Goal: Information Seeking & Learning: Learn about a topic

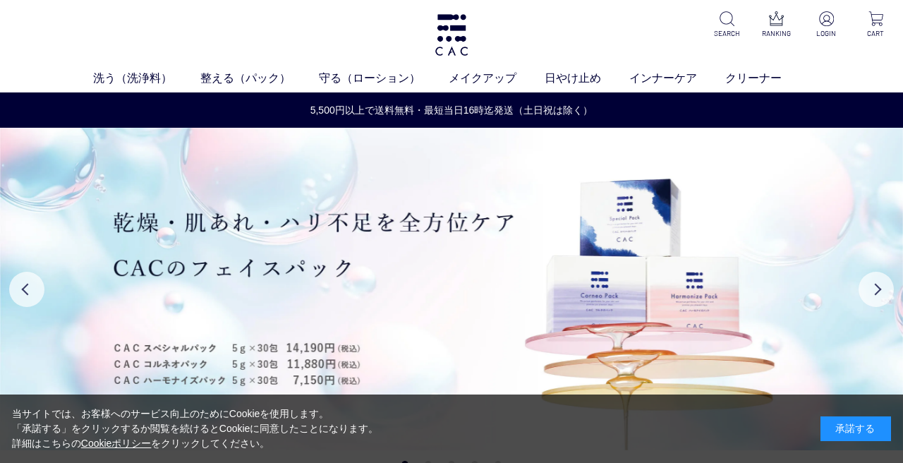
click at [853, 429] on div "承諾する" at bounding box center [856, 428] width 71 height 25
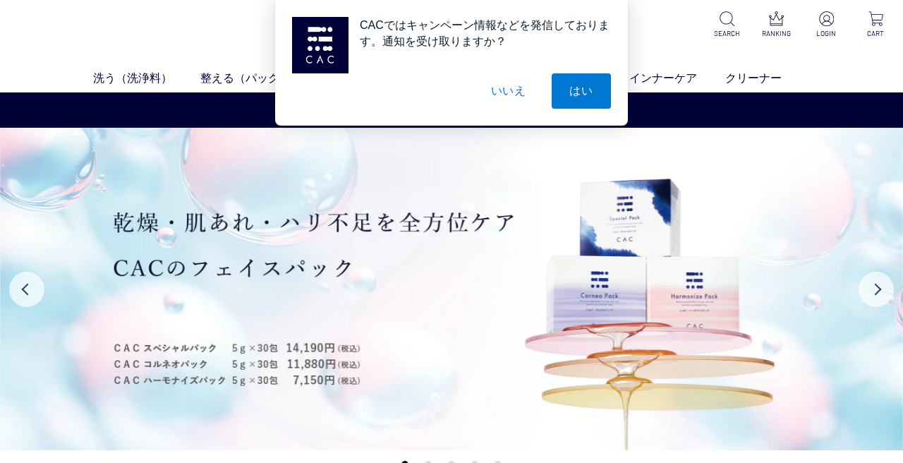
click at [516, 91] on button "いいえ" at bounding box center [509, 90] width 71 height 35
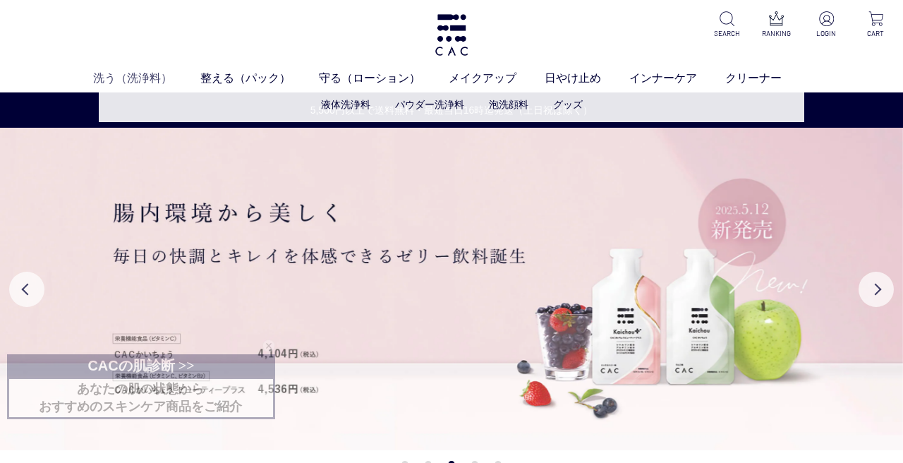
click at [133, 78] on link "洗う（洗浄料）" at bounding box center [146, 78] width 107 height 17
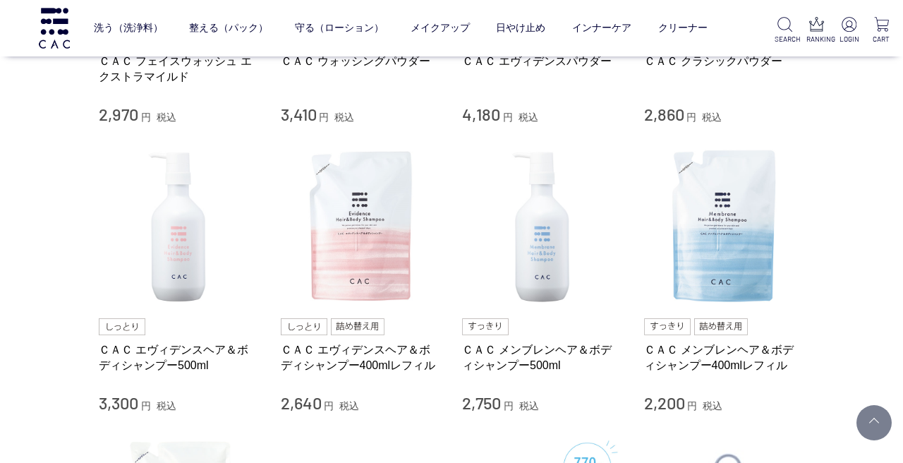
scroll to position [512, 0]
click at [184, 228] on img at bounding box center [179, 227] width 161 height 161
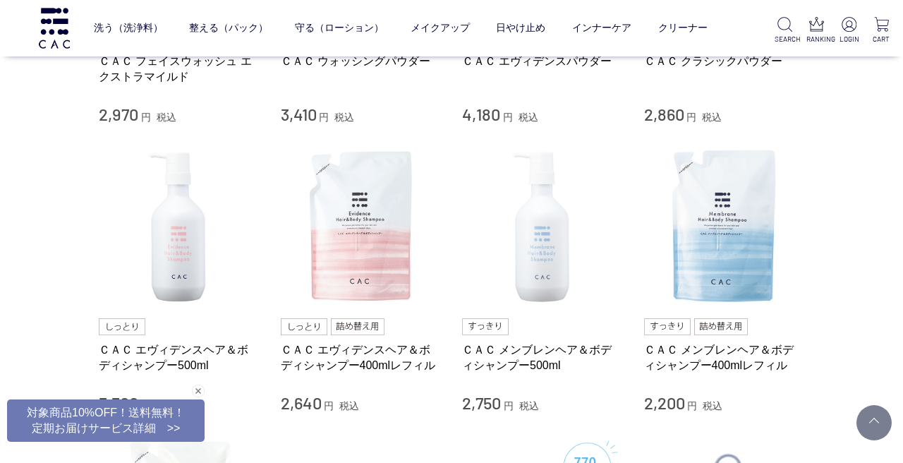
click at [553, 275] on img at bounding box center [542, 227] width 161 height 161
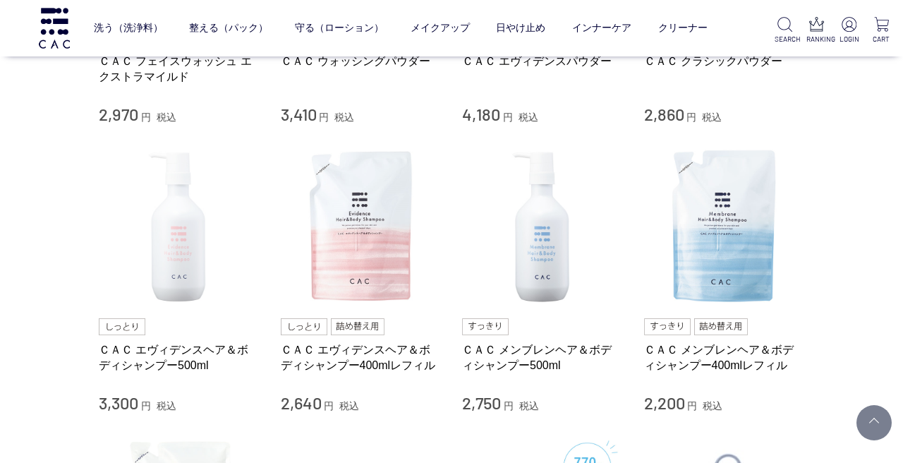
click at [164, 237] on img at bounding box center [179, 227] width 161 height 161
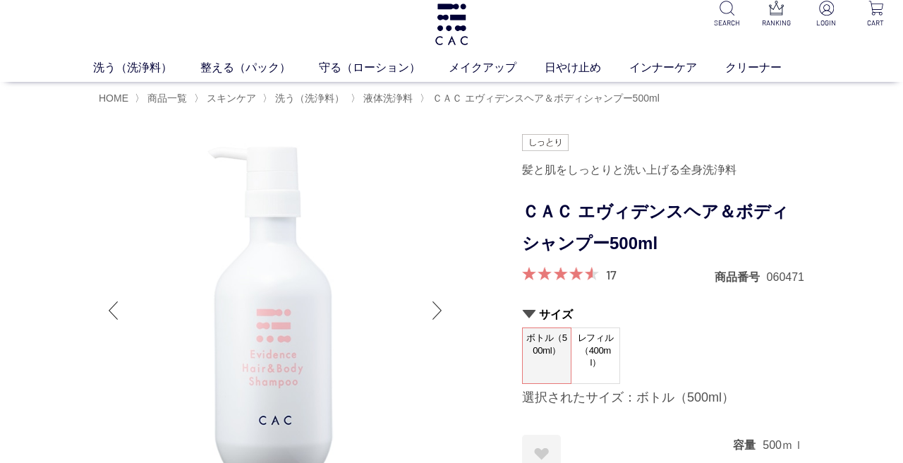
scroll to position [10, 0]
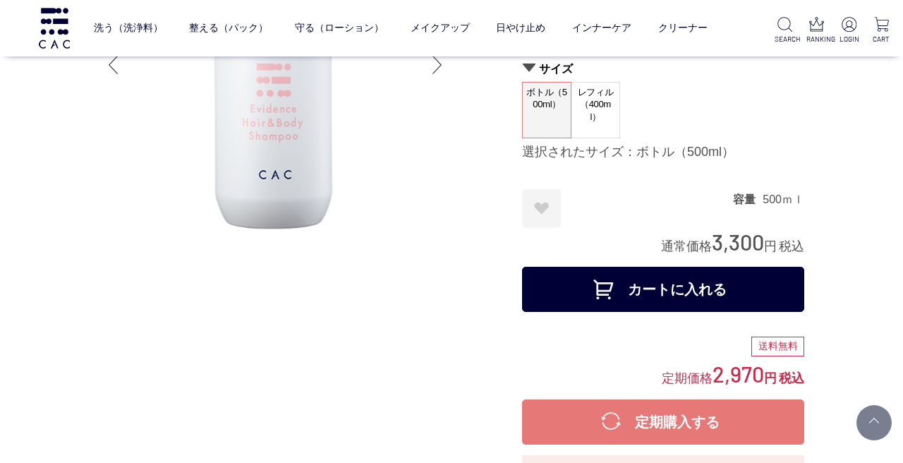
scroll to position [163, 0]
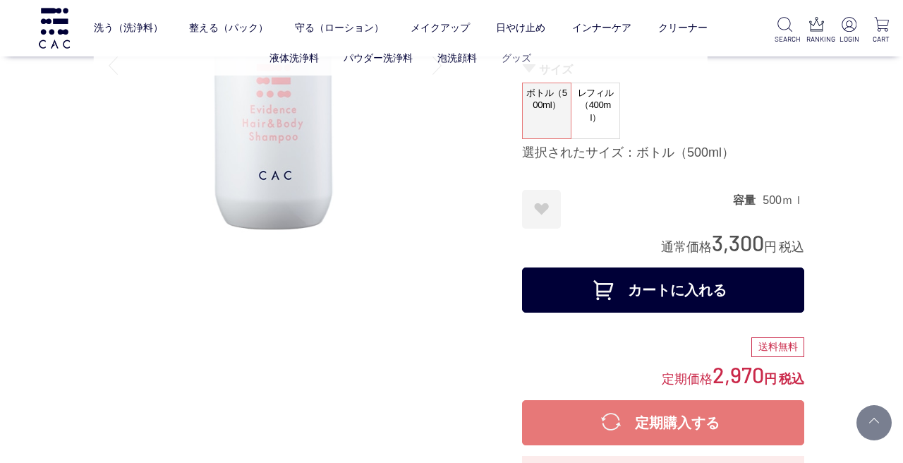
click at [515, 56] on link "グッズ" at bounding box center [517, 57] width 30 height 11
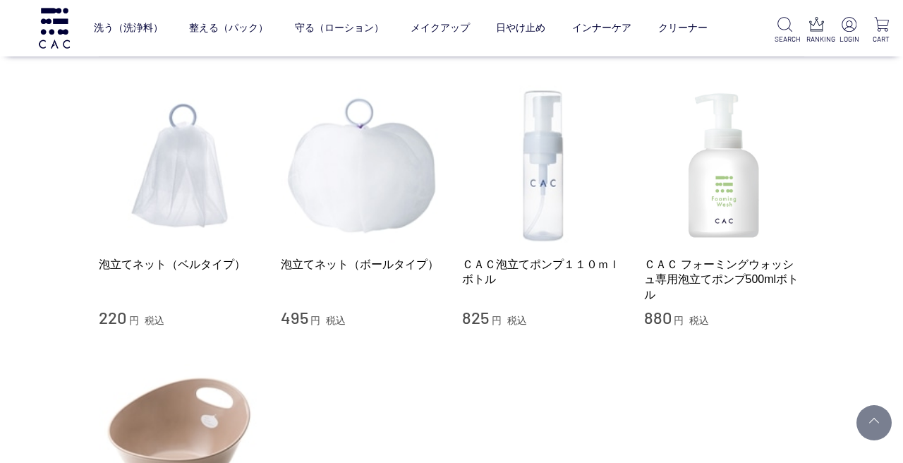
scroll to position [102, 0]
click at [714, 211] on img at bounding box center [724, 165] width 161 height 161
click at [553, 172] on img at bounding box center [542, 165] width 161 height 161
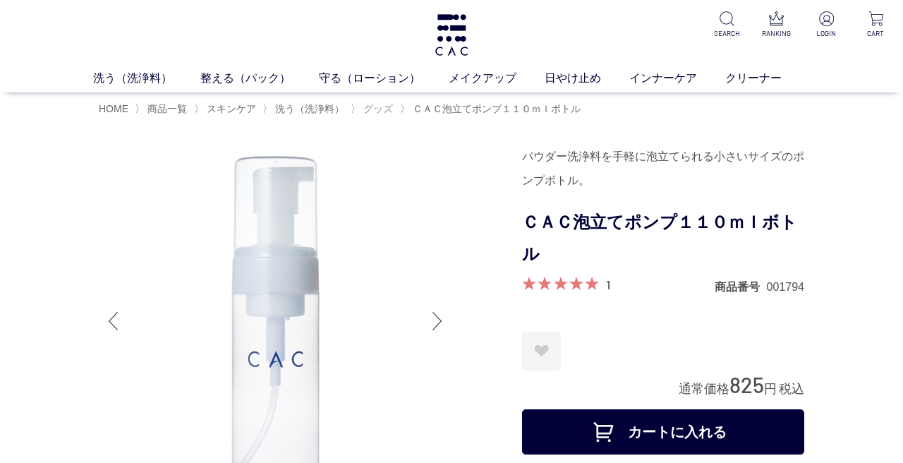
click at [382, 108] on span "グッズ" at bounding box center [379, 108] width 30 height 11
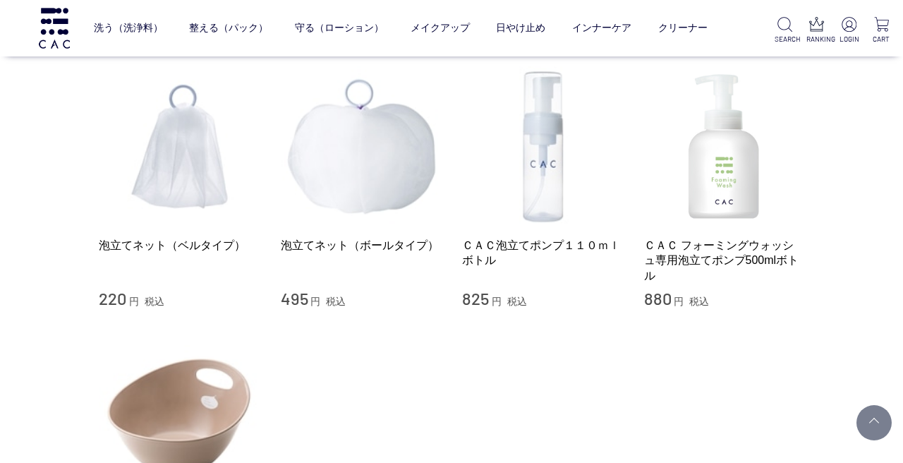
scroll to position [119, 0]
click at [745, 196] on img at bounding box center [724, 148] width 161 height 161
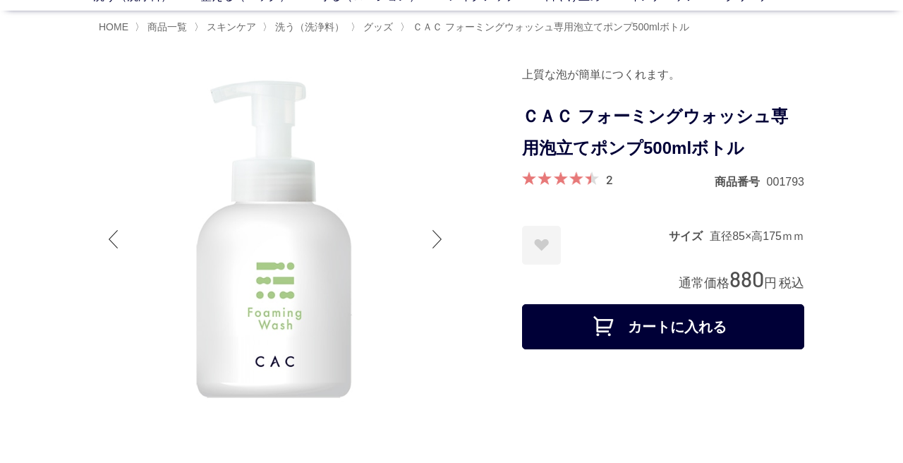
scroll to position [68, 0]
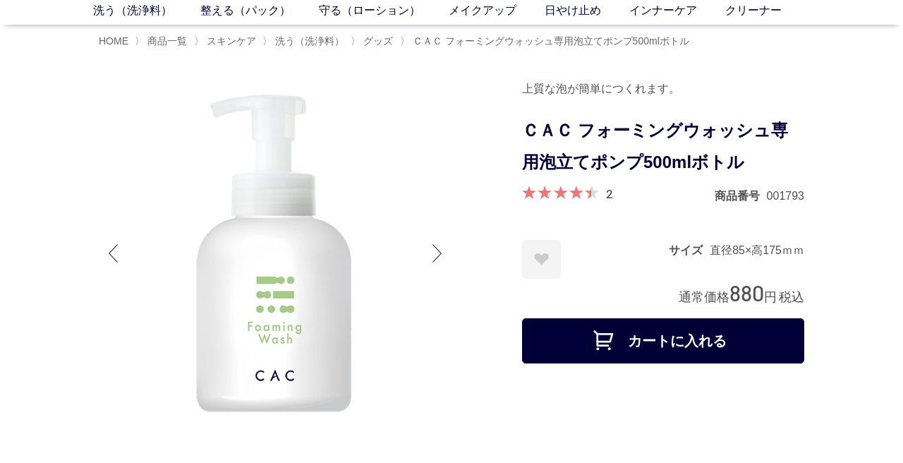
click at [440, 246] on div at bounding box center [438, 253] width 28 height 56
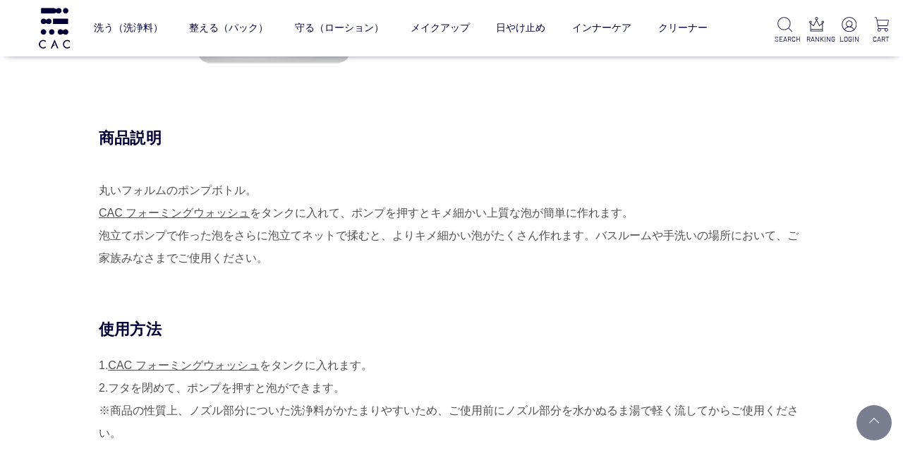
scroll to position [338, 0]
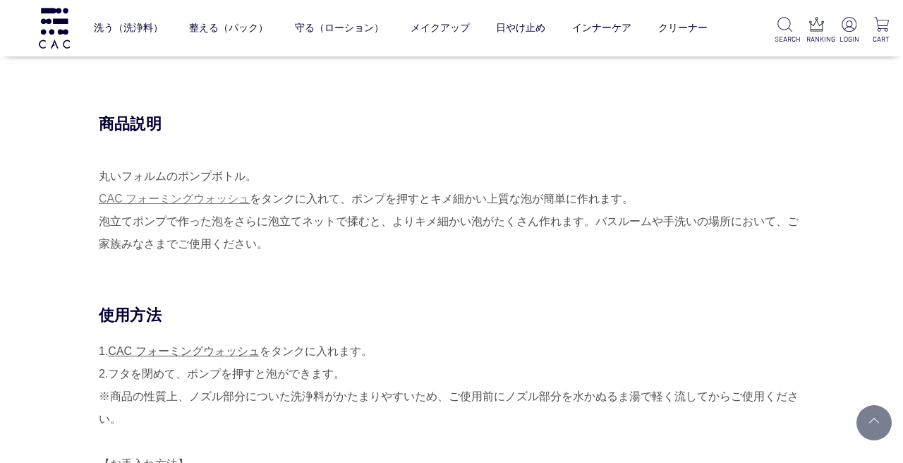
click at [224, 198] on link "CAC フォーミングウォッシュ" at bounding box center [174, 199] width 151 height 12
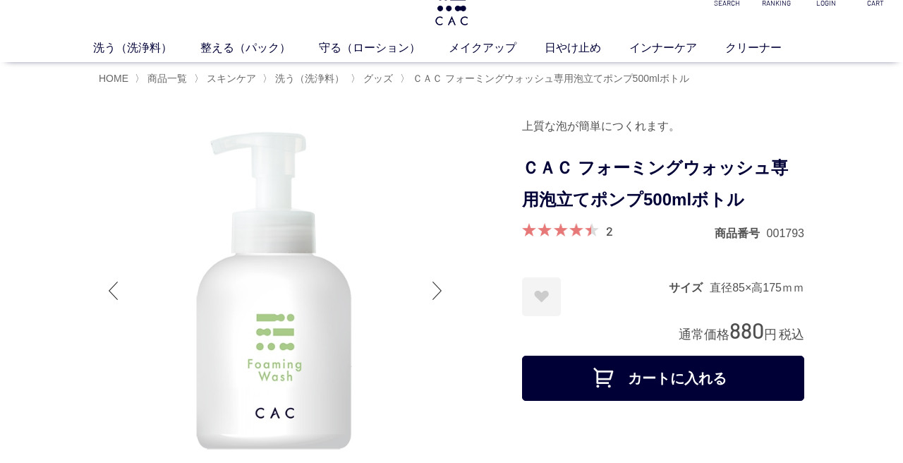
scroll to position [31, 0]
click at [381, 78] on span "グッズ" at bounding box center [379, 77] width 30 height 11
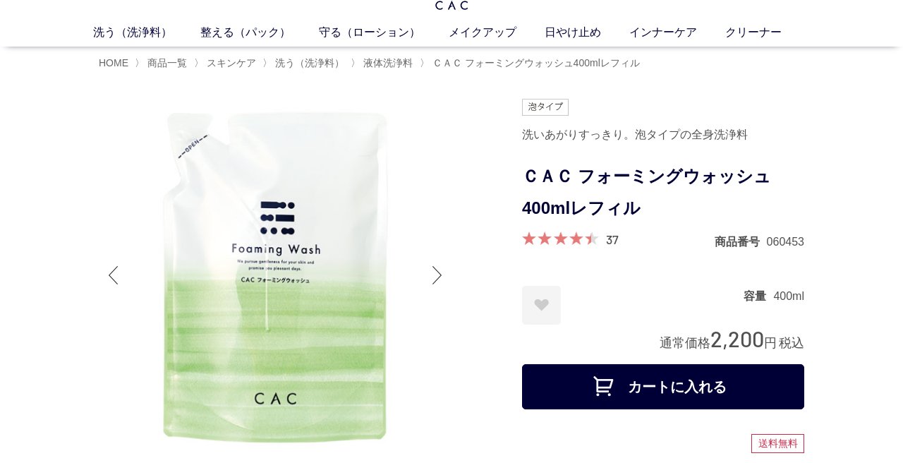
scroll to position [46, 0]
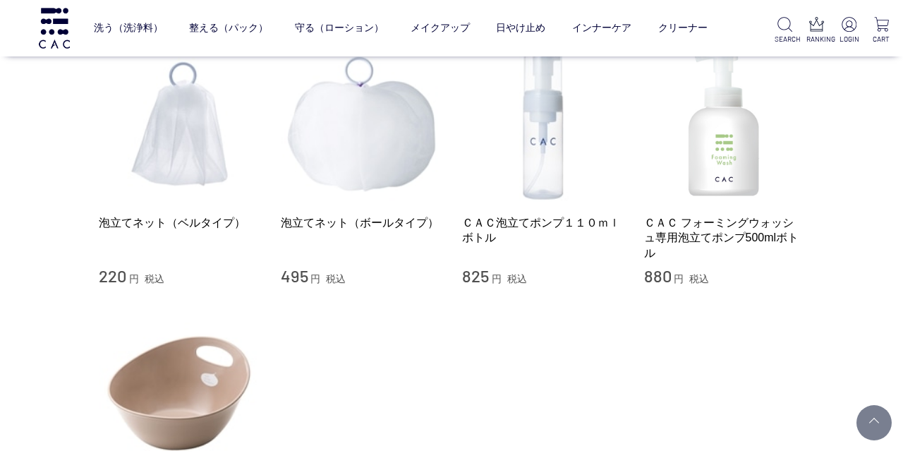
scroll to position [158, 0]
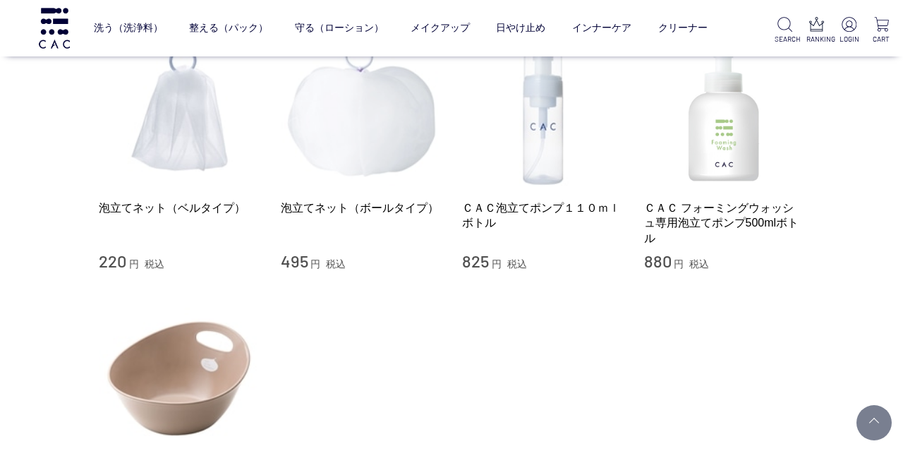
click at [397, 102] on img at bounding box center [361, 109] width 161 height 161
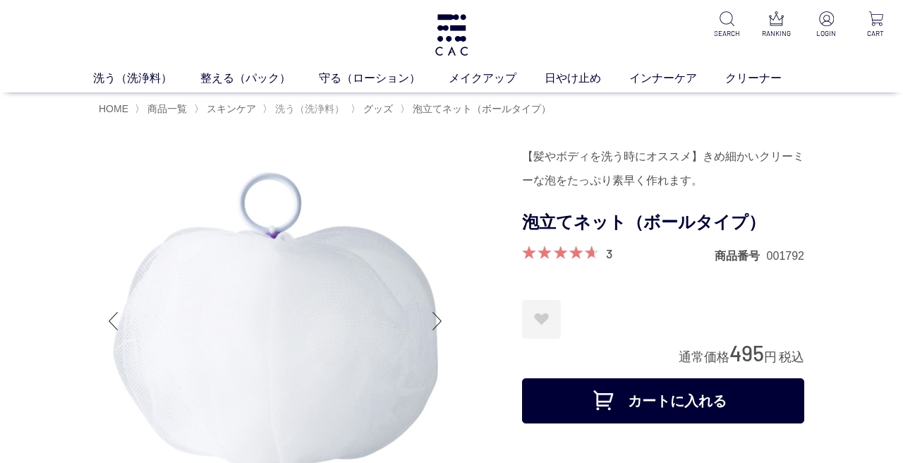
click at [318, 110] on span "洗う（洗浄料）" at bounding box center [309, 108] width 69 height 11
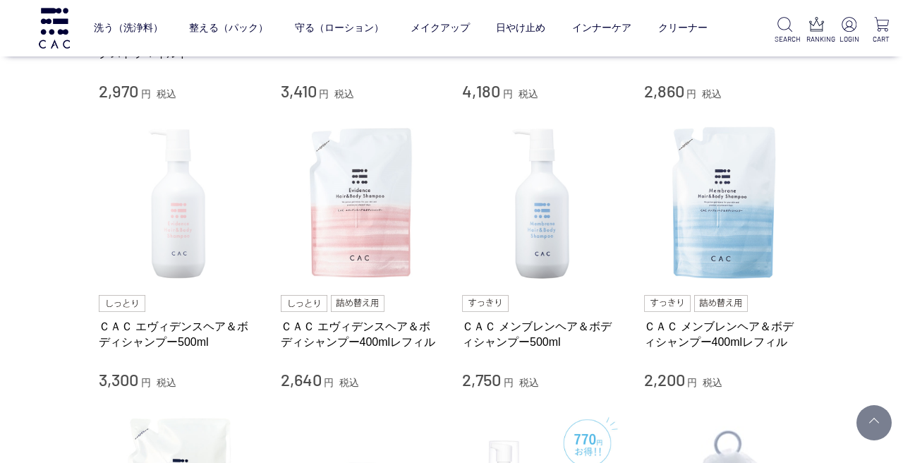
scroll to position [536, 0]
click at [202, 220] on img at bounding box center [179, 203] width 161 height 161
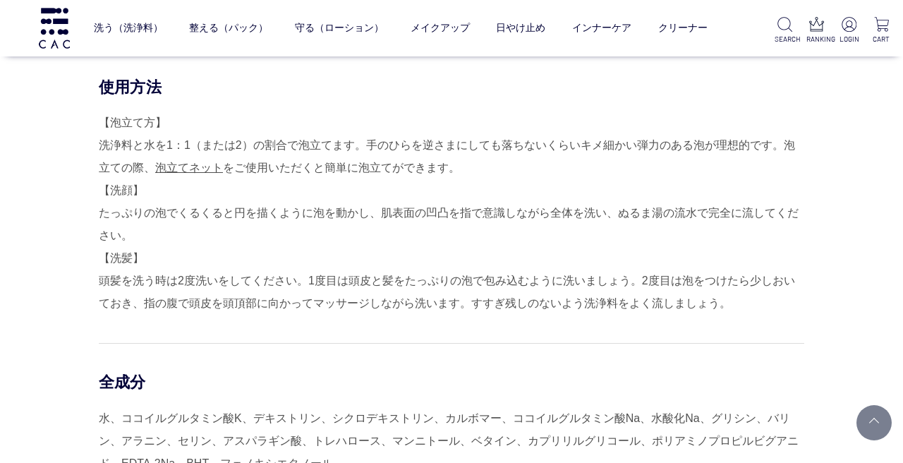
scroll to position [1050, 0]
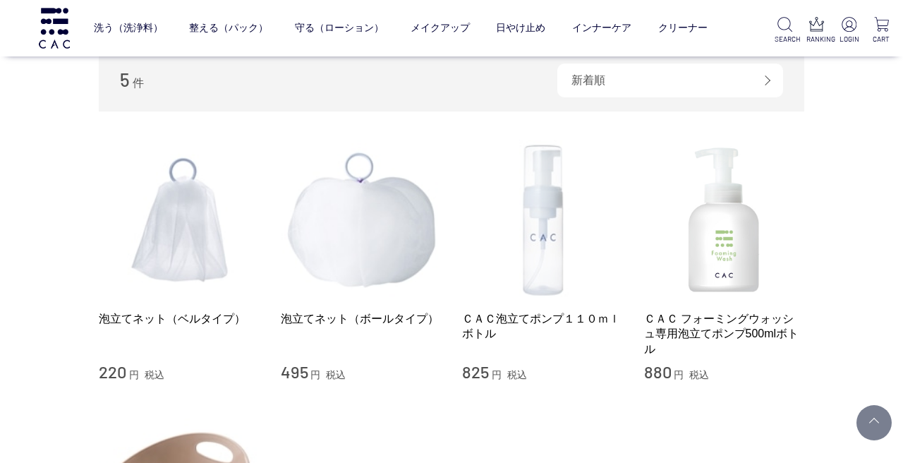
scroll to position [40, 0]
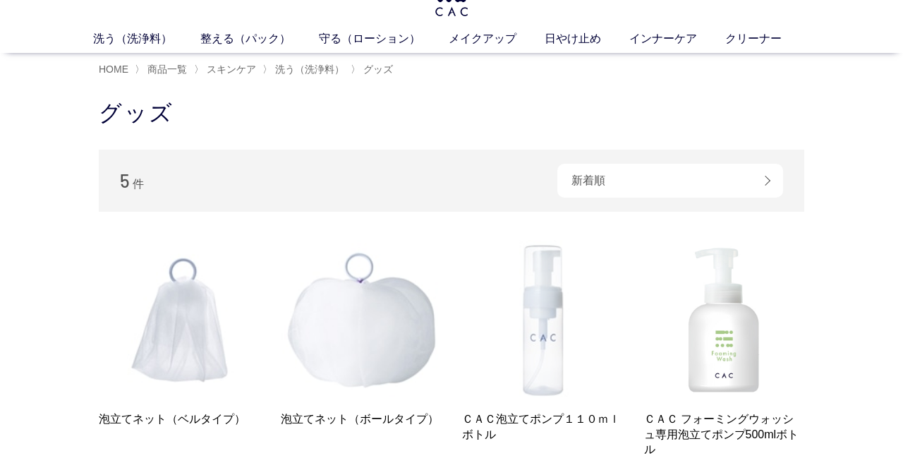
click at [553, 319] on img at bounding box center [542, 320] width 161 height 161
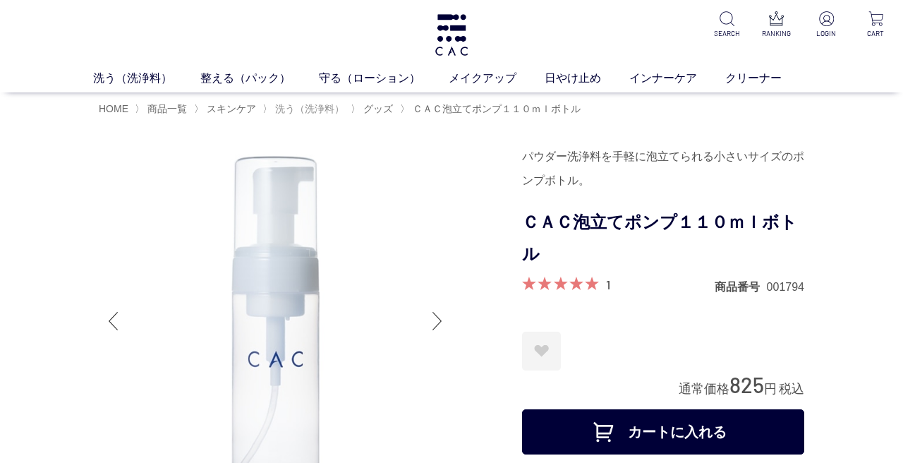
click at [326, 109] on span "洗う（洗浄料）" at bounding box center [309, 108] width 69 height 11
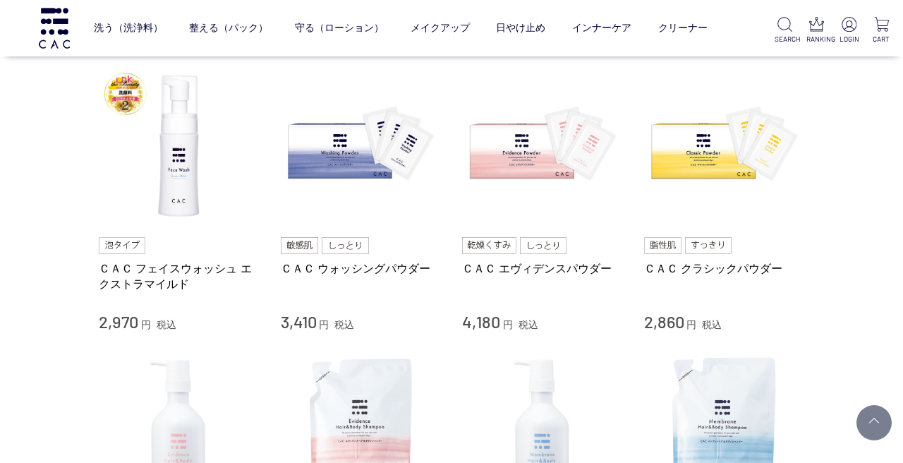
scroll to position [304, 0]
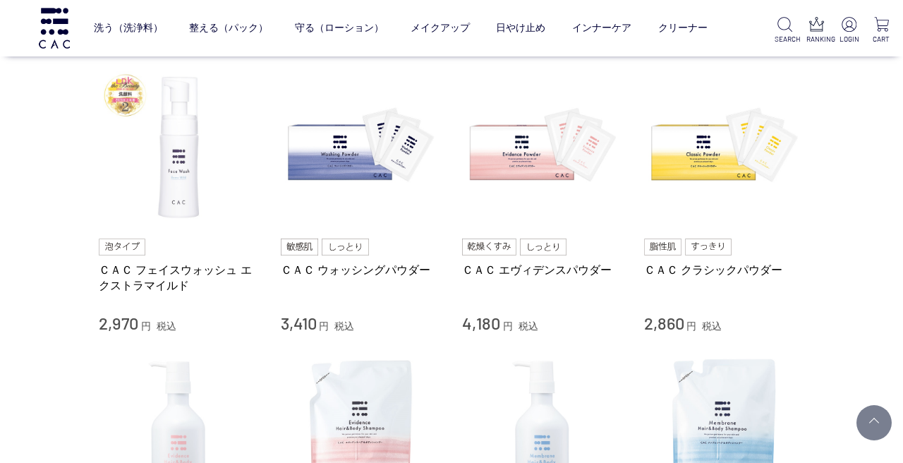
click at [177, 179] on img at bounding box center [179, 147] width 161 height 161
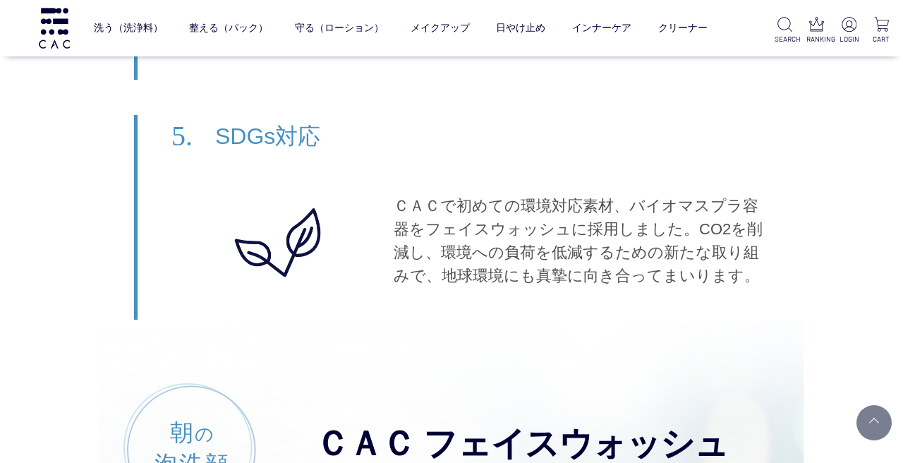
scroll to position [7883, 0]
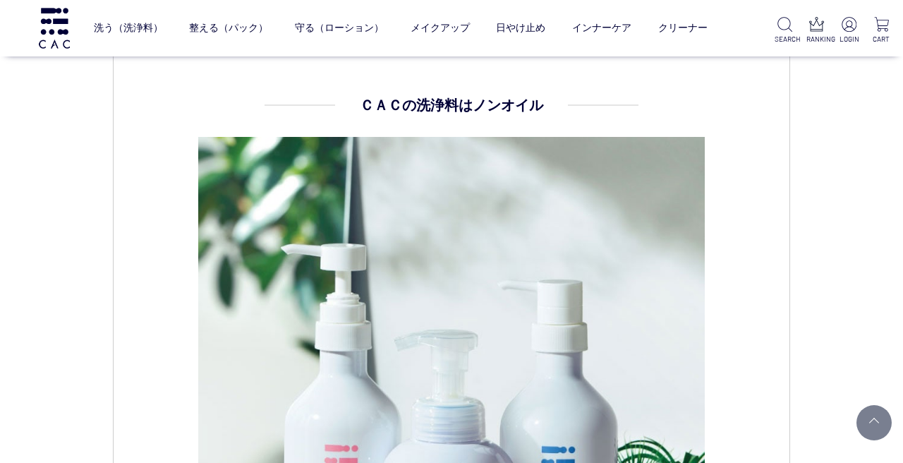
scroll to position [1335, 0]
